Goal: Information Seeking & Learning: Find specific page/section

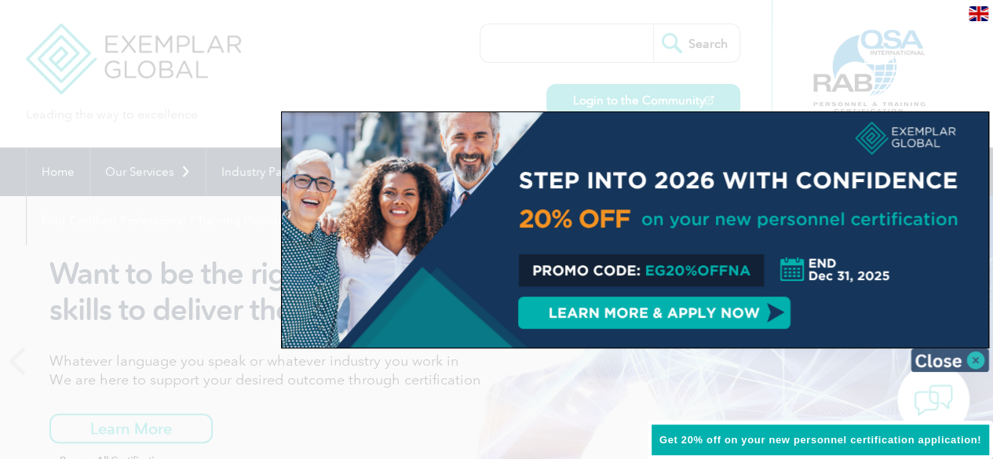
click at [979, 356] on img at bounding box center [949, 360] width 78 height 24
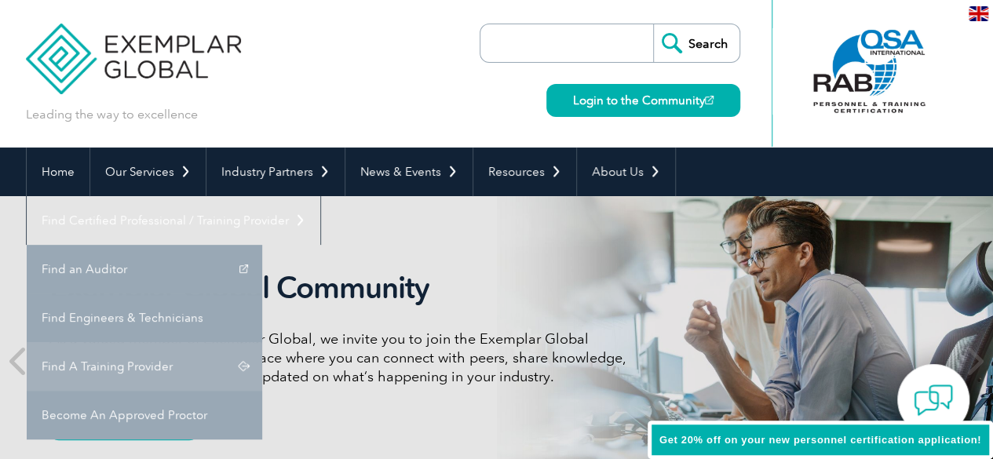
click at [262, 342] on link "Find A Training Provider" at bounding box center [144, 366] width 235 height 49
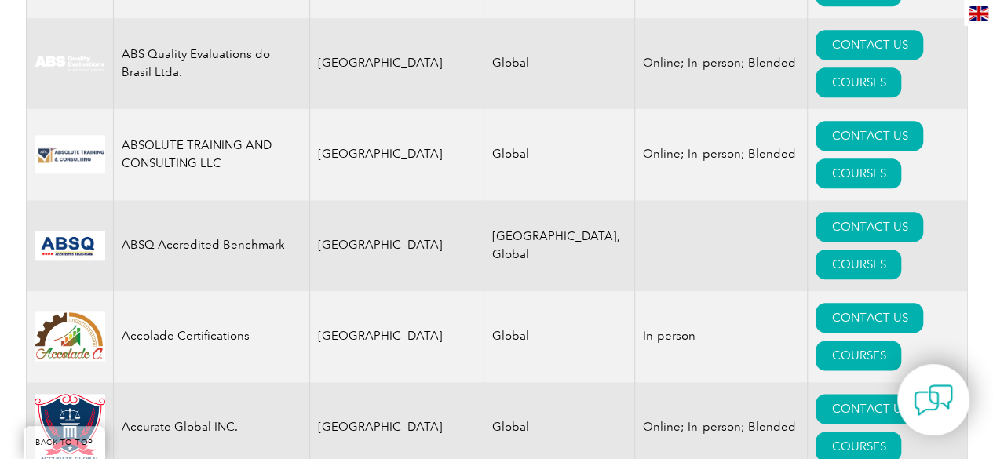
scroll to position [402, 0]
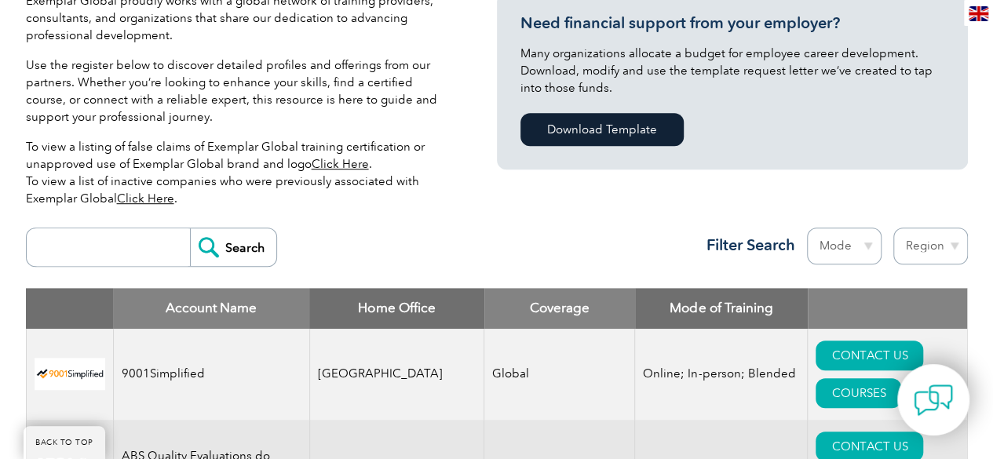
click at [104, 253] on input "search" at bounding box center [112, 247] width 155 height 38
type input "HSEPRO"
click at [190, 228] on input "Search" at bounding box center [233, 247] width 86 height 38
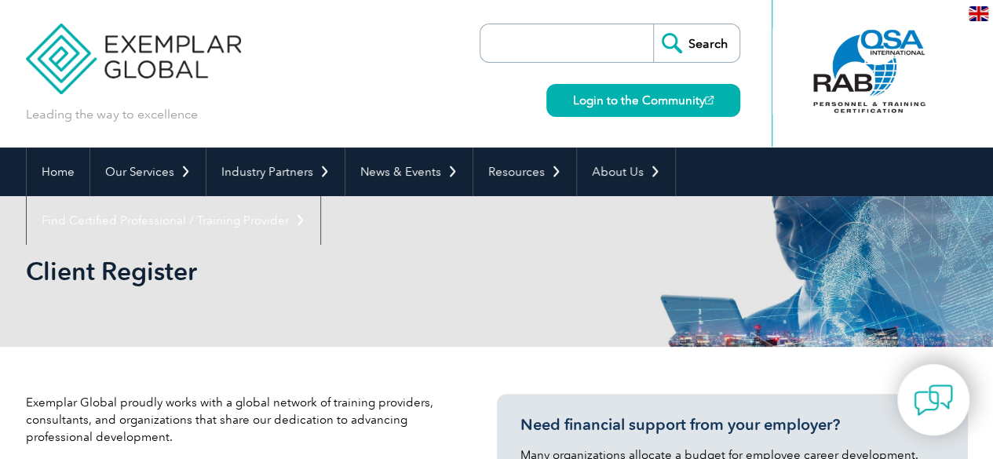
click at [532, 49] on input "search" at bounding box center [570, 43] width 165 height 38
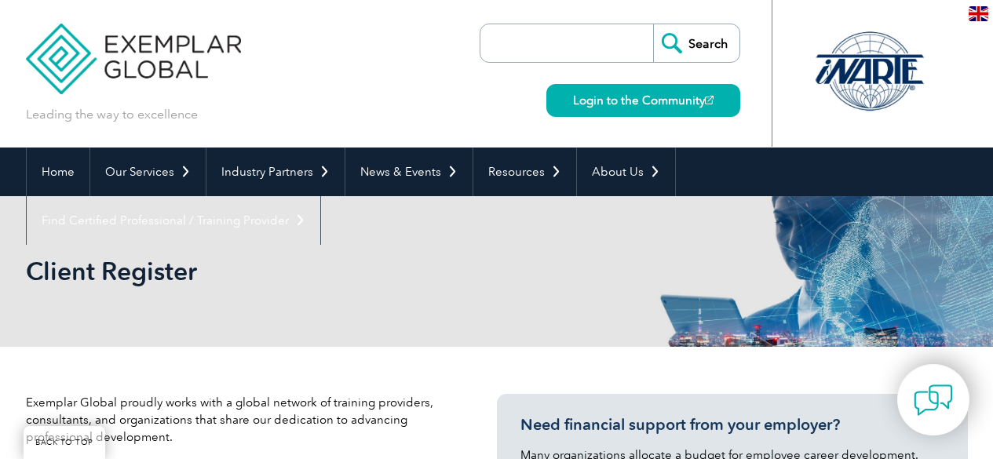
scroll to position [402, 0]
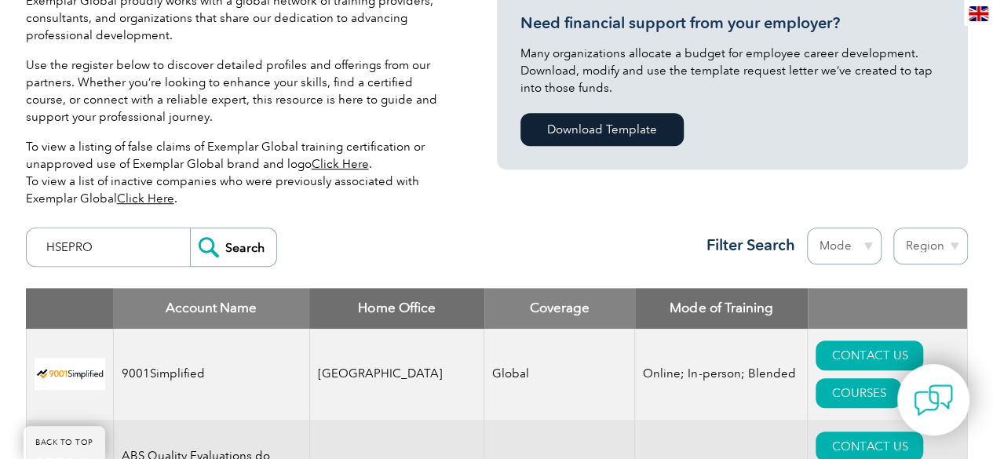
drag, startPoint x: 0, startPoint y: 0, endPoint x: 100, endPoint y: 253, distance: 272.7
click at [100, 253] on input "HSEPRO" at bounding box center [112, 247] width 155 height 38
type input "H"
type input "JMCS"
click at [190, 228] on input "Search" at bounding box center [233, 247] width 86 height 38
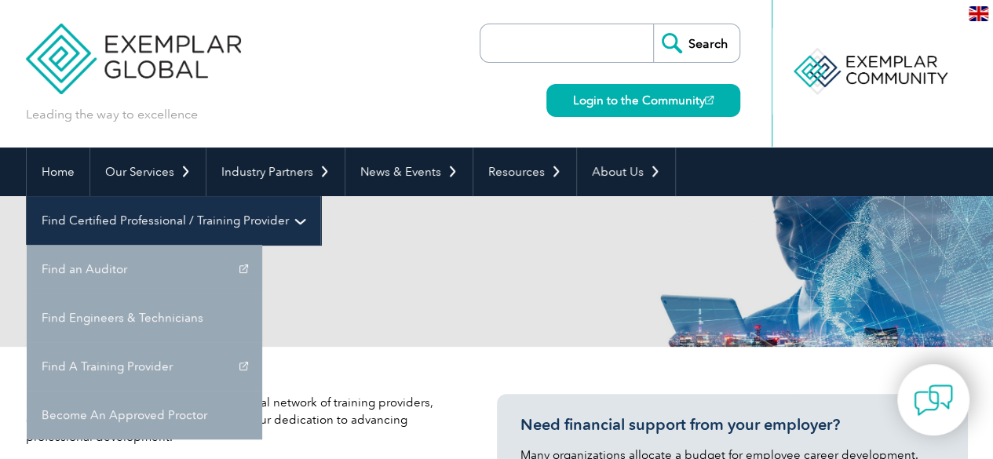
click at [320, 196] on link "Find Certified Professional / Training Provider" at bounding box center [174, 220] width 294 height 49
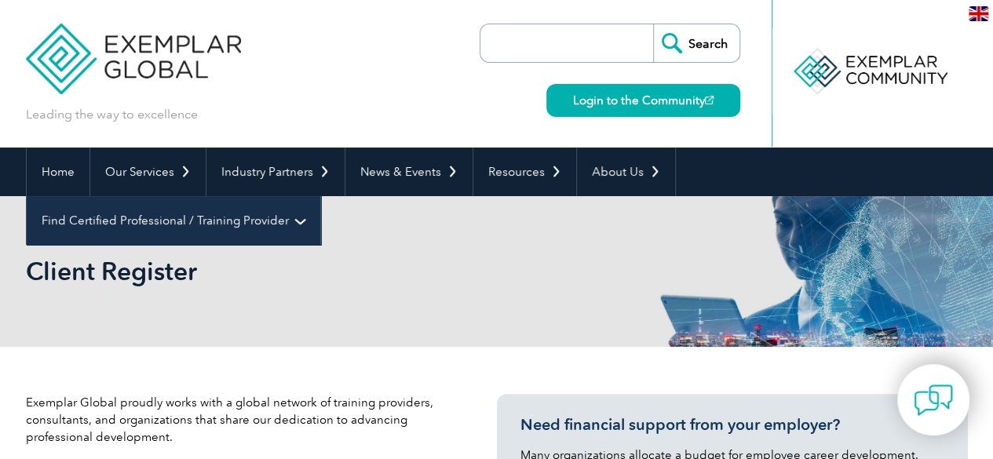
click at [320, 196] on link "Find Certified Professional / Training Provider" at bounding box center [174, 220] width 294 height 49
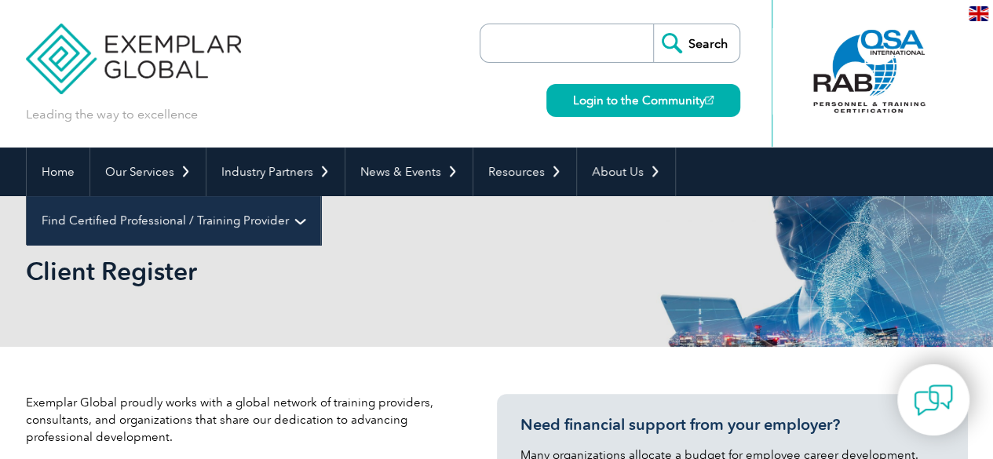
click at [320, 196] on link "Find Certified Professional / Training Provider" at bounding box center [174, 220] width 294 height 49
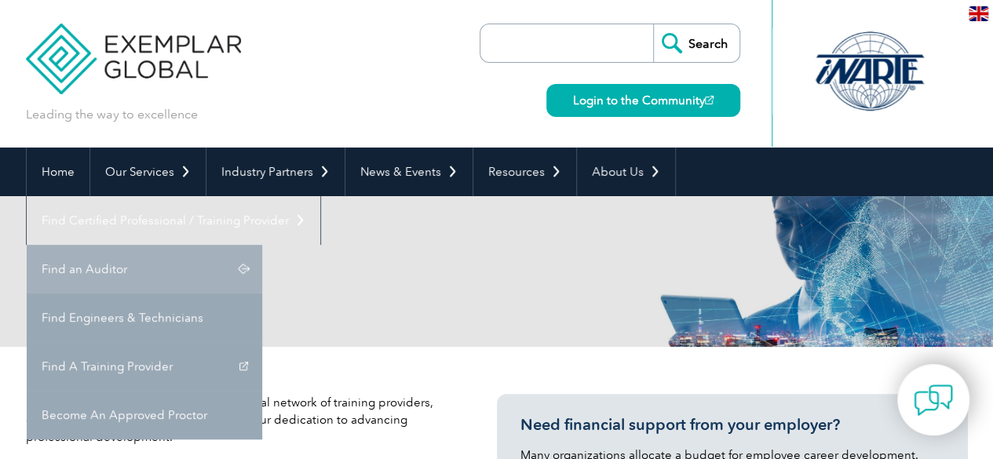
click at [262, 245] on link "Find an Auditor" at bounding box center [144, 269] width 235 height 49
